Goal: Task Accomplishment & Management: Manage account settings

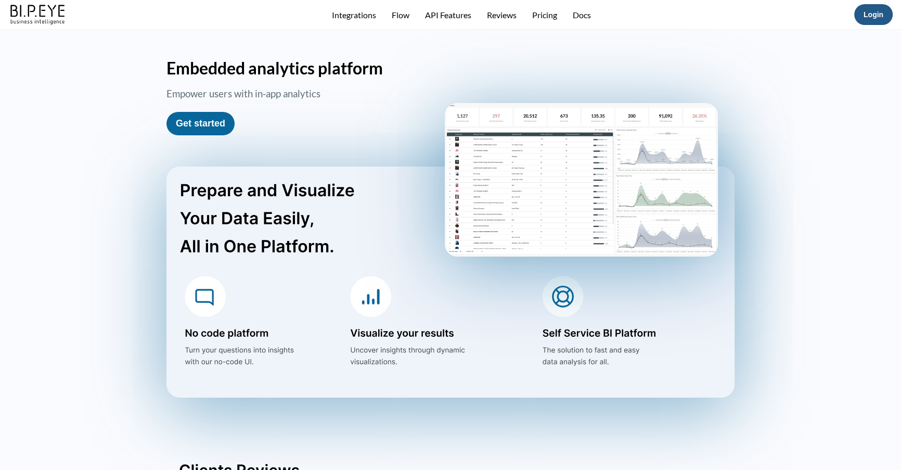
click at [876, 15] on link "Login" at bounding box center [873, 14] width 20 height 8
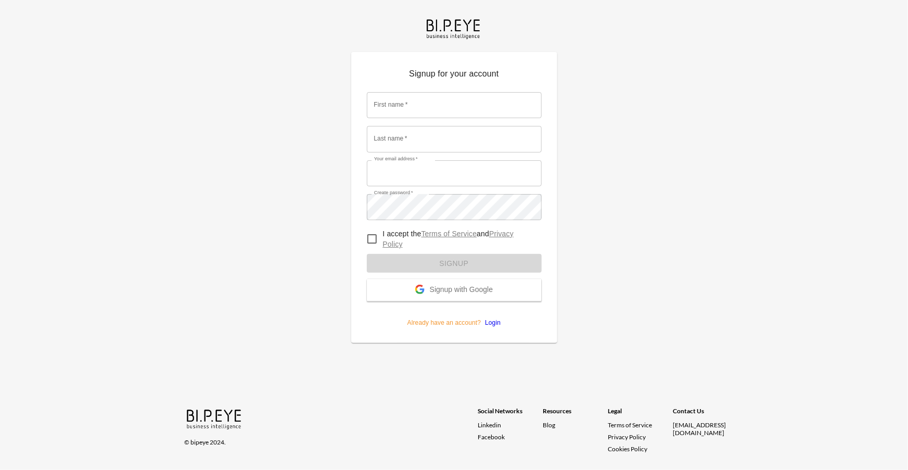
type input "[EMAIL_ADDRESS][DOMAIN_NAME]"
click at [495, 325] on form "First name   * First name   * Last name   * Last name   * Your email address   …" at bounding box center [450, 205] width 175 height 243
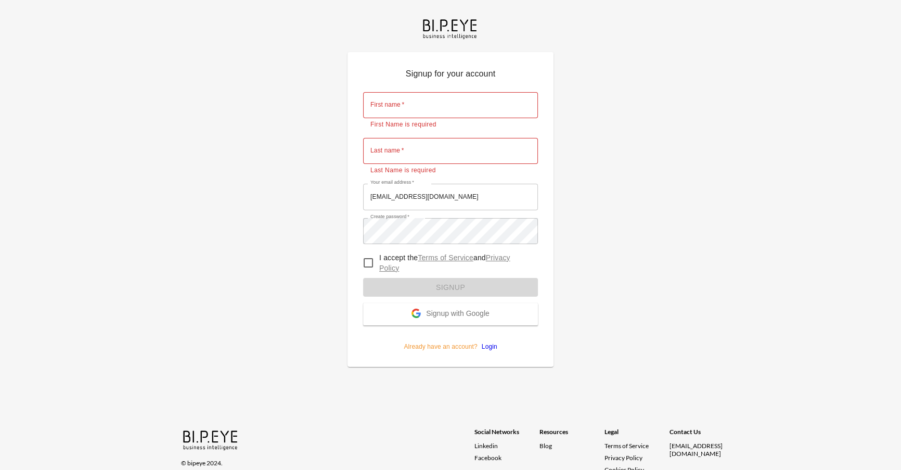
drag, startPoint x: 486, startPoint y: 351, endPoint x: 490, endPoint y: 344, distance: 7.5
click at [487, 350] on p "Already have an account? Login" at bounding box center [450, 338] width 175 height 26
click at [493, 340] on p "Already have an account? Login" at bounding box center [450, 338] width 175 height 26
click at [493, 345] on link "Login" at bounding box center [487, 346] width 20 height 7
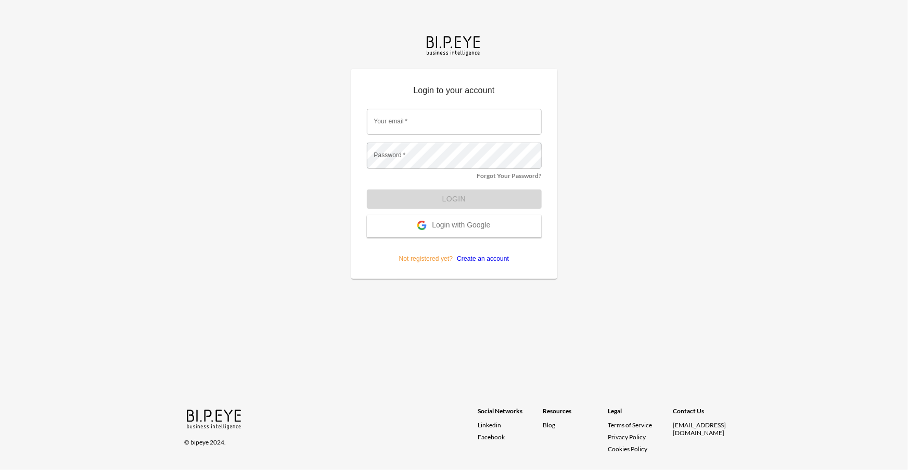
type input "[EMAIL_ADDRESS][DOMAIN_NAME]"
